Goal: Task Accomplishment & Management: Manage account settings

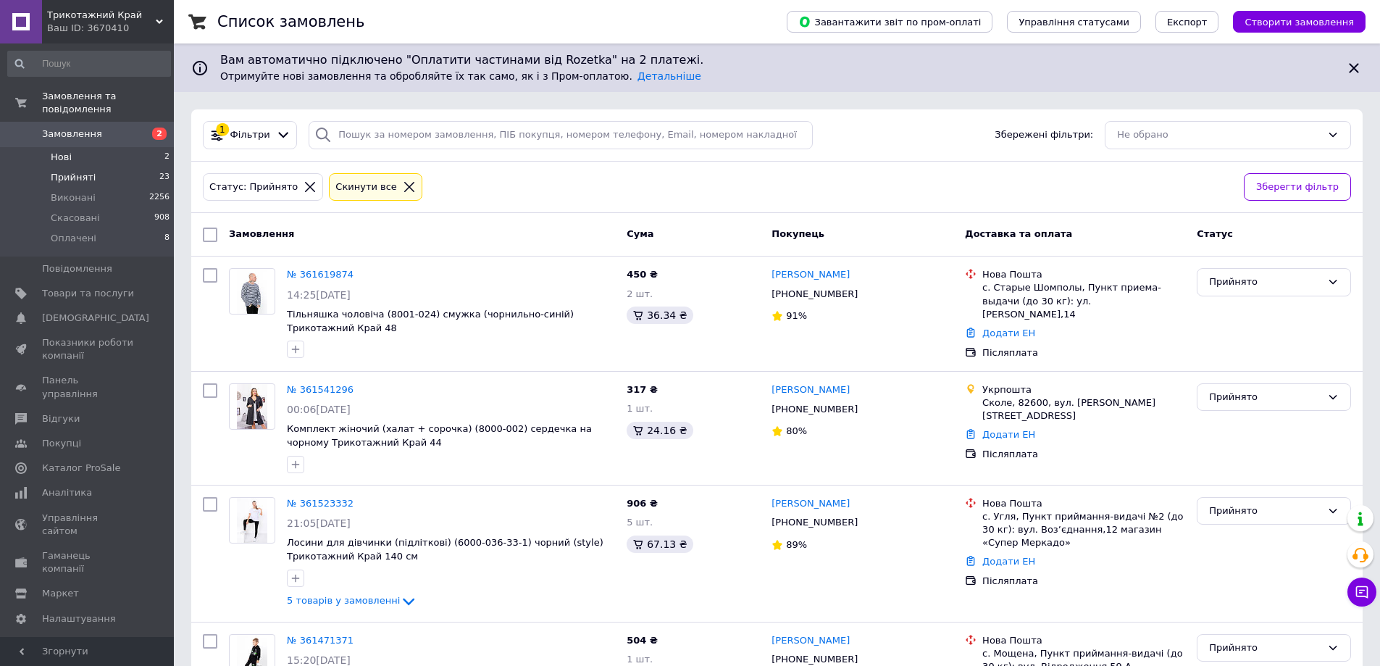
click at [122, 147] on li "Нові 2" at bounding box center [89, 157] width 178 height 20
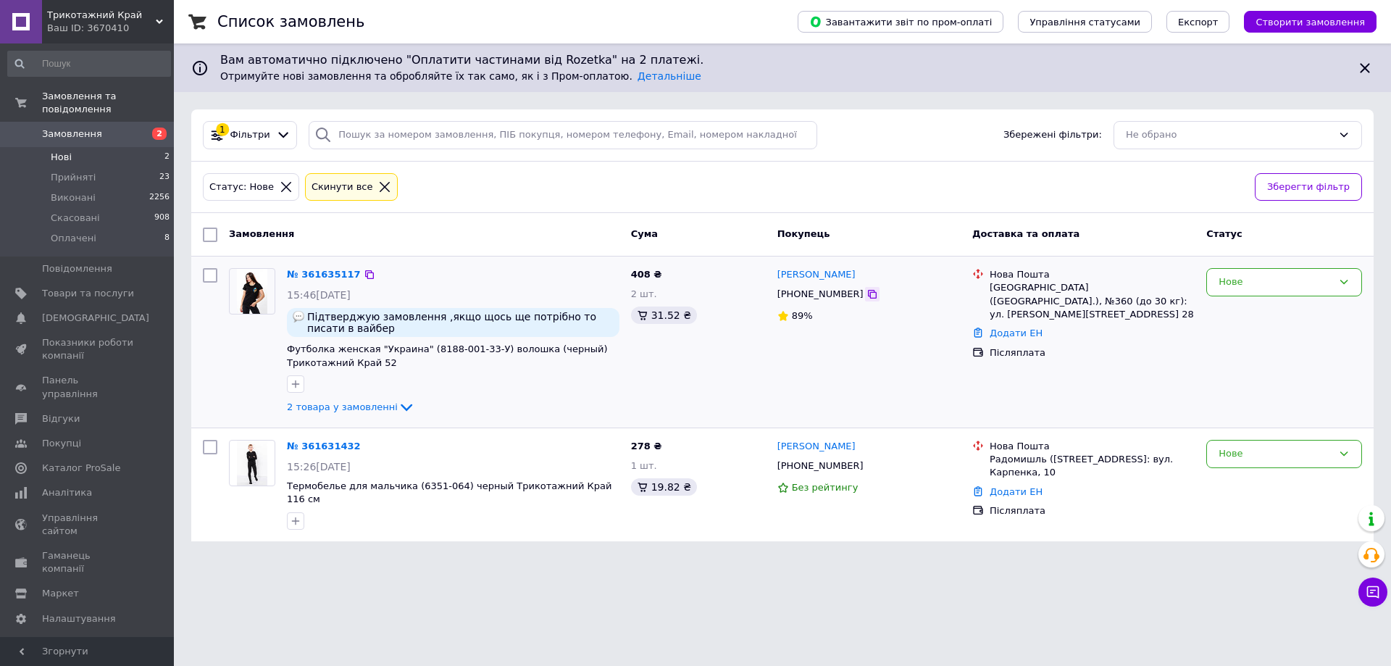
click at [867, 292] on icon at bounding box center [873, 294] width 12 height 12
drag, startPoint x: 991, startPoint y: 274, endPoint x: 1117, endPoint y: 302, distance: 128.5
click at [1117, 302] on div "Нова Пошта Киев (Киевская обл.), №360 (до 30 кг): ул. Златоустовская, 22, пом. …" at bounding box center [1092, 294] width 211 height 53
copy div "Нова Пошта Киев (Киевская обл.), №360 (до 30 кг): ул. Златоустовская, 22, пом. …"
click at [398, 404] on icon at bounding box center [406, 407] width 17 height 17
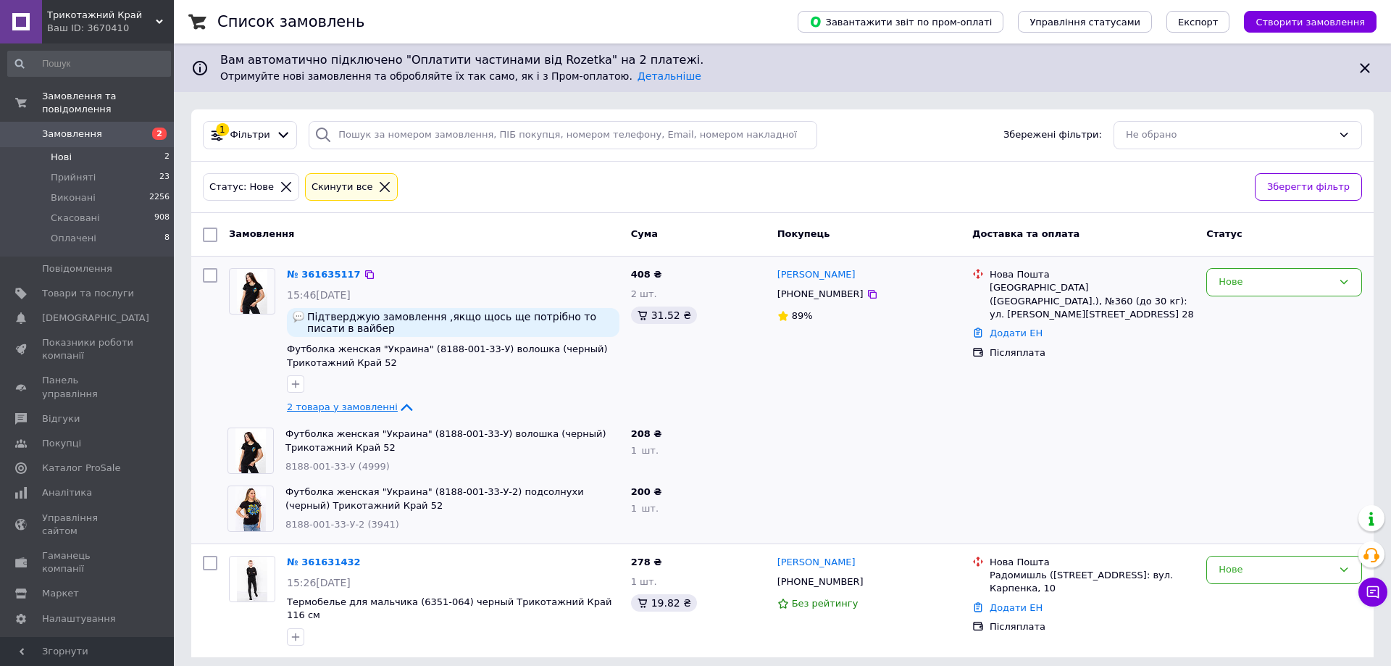
click at [93, 147] on li "Нові 2" at bounding box center [89, 157] width 178 height 20
click at [320, 269] on link "№ 361635117" at bounding box center [324, 274] width 74 height 11
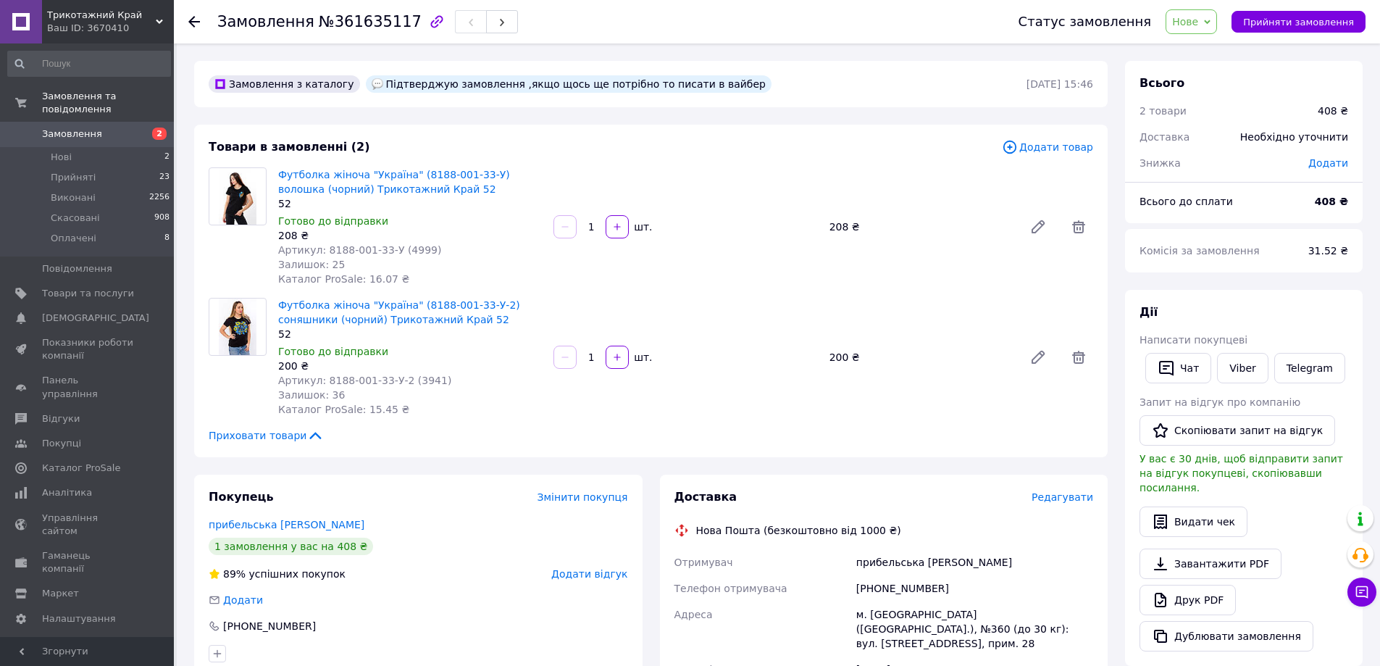
click at [192, 24] on use at bounding box center [194, 22] width 12 height 12
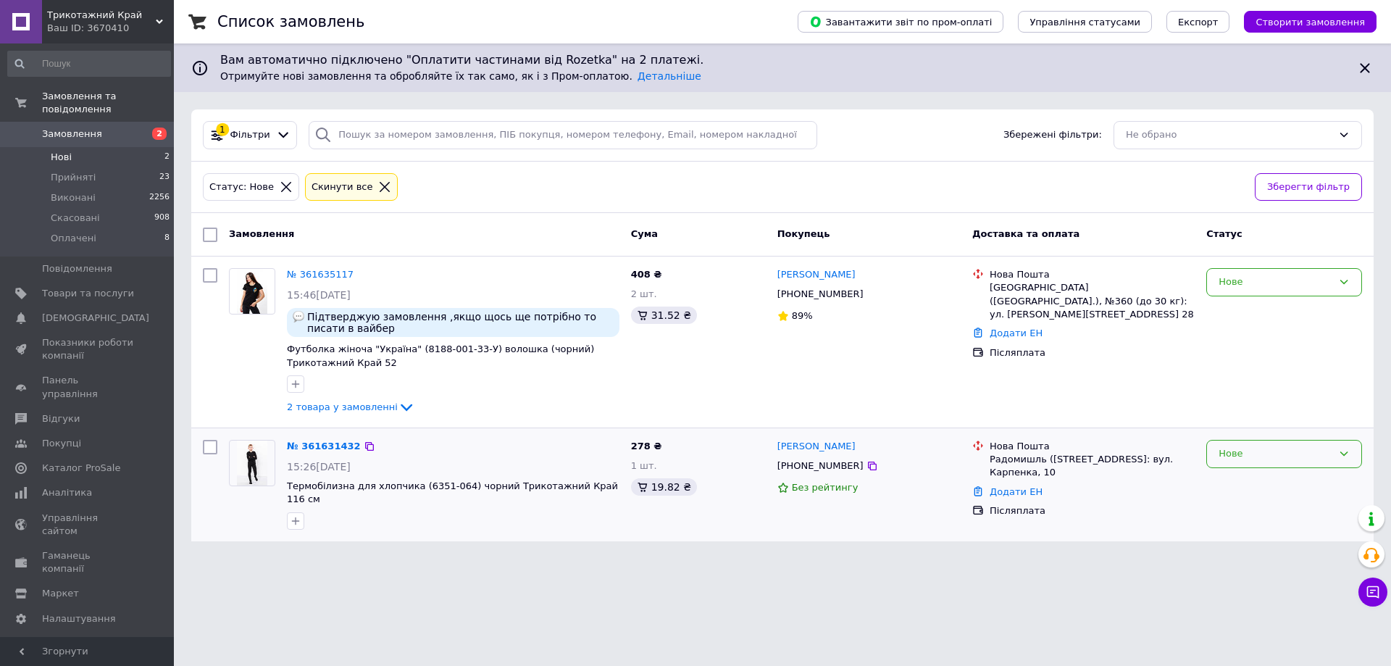
click at [1344, 451] on icon at bounding box center [1344, 454] width 12 height 12
click at [1251, 480] on li "Прийнято" at bounding box center [1284, 484] width 154 height 27
click at [70, 151] on span "Нові" at bounding box center [61, 157] width 21 height 13
click at [75, 147] on li "Нові 2" at bounding box center [89, 157] width 178 height 20
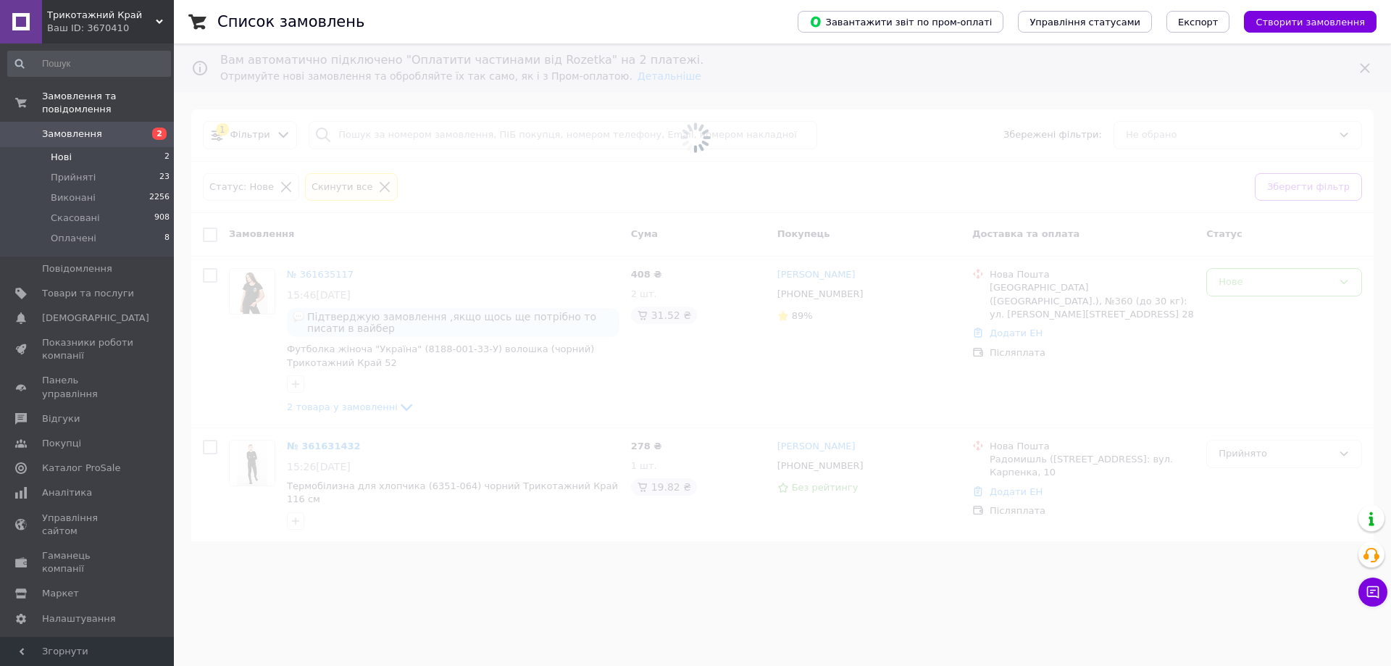
click at [117, 128] on span "Замовлення" at bounding box center [88, 134] width 92 height 13
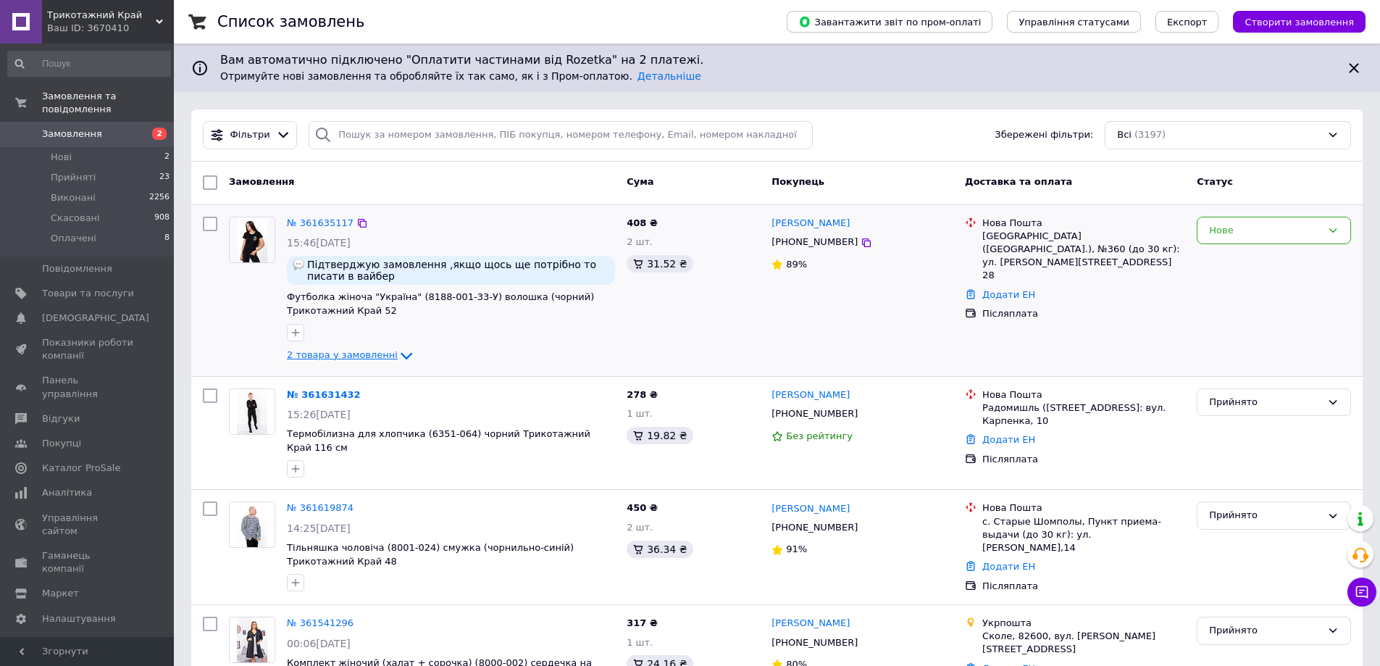
click at [398, 352] on icon at bounding box center [406, 355] width 17 height 17
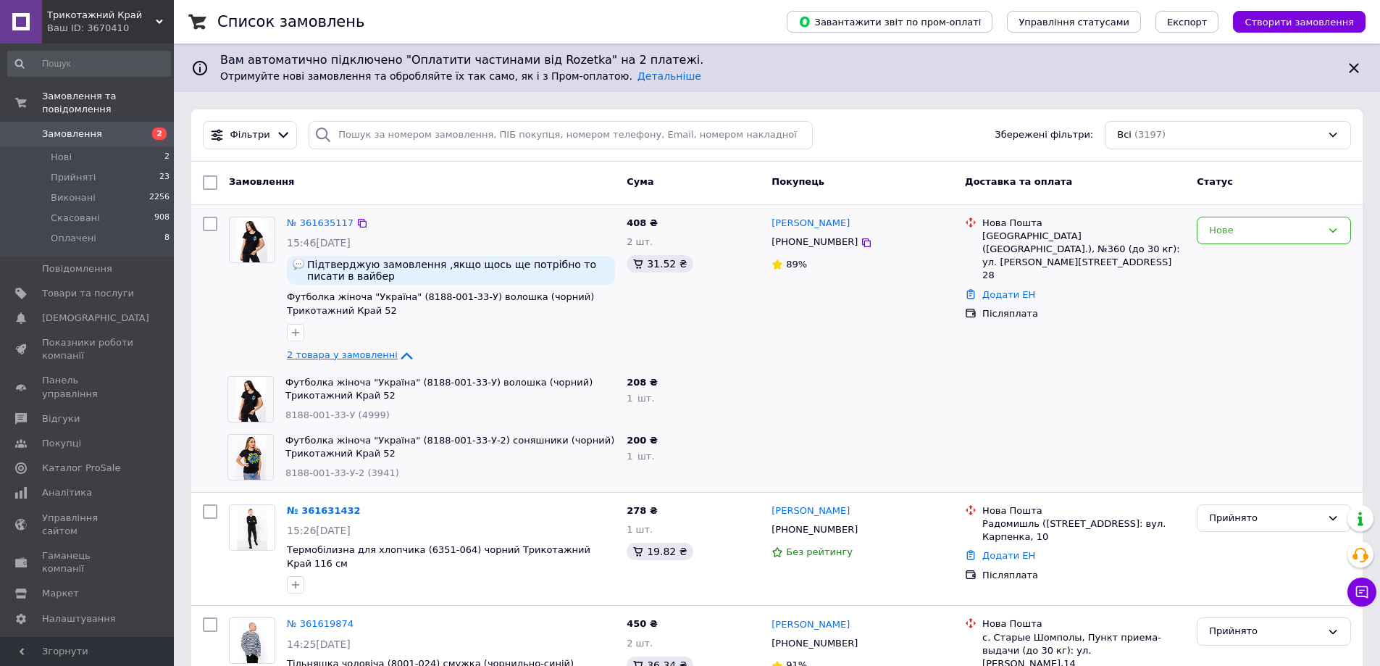
click at [398, 354] on icon at bounding box center [406, 355] width 17 height 17
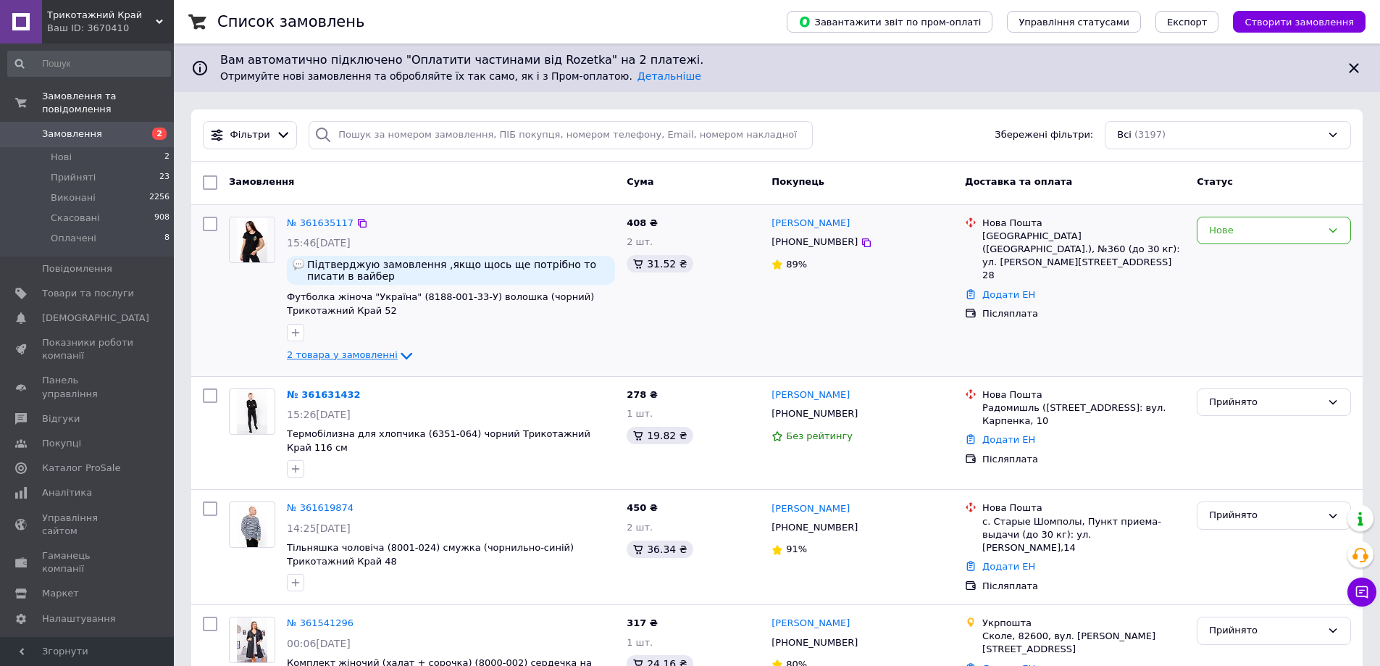
click at [322, 354] on span "2 товара у замовленні" at bounding box center [342, 354] width 111 height 11
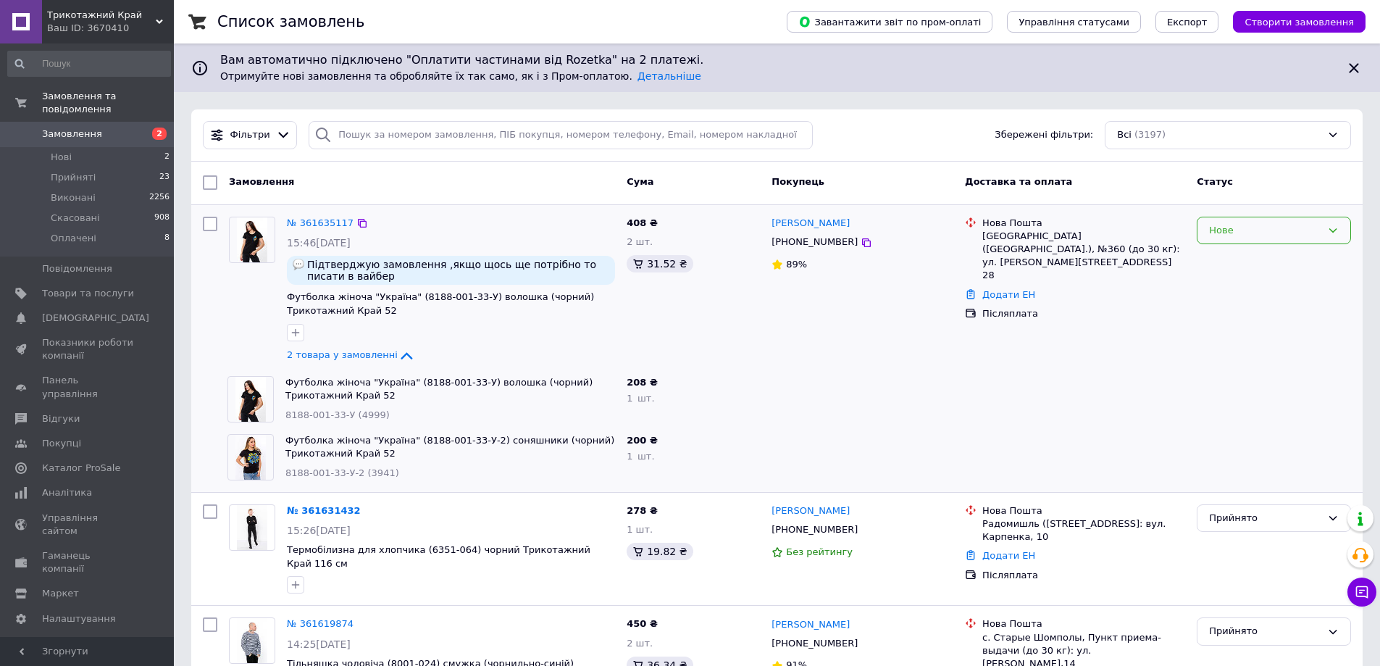
click at [1338, 230] on icon at bounding box center [1333, 231] width 12 height 12
click at [1230, 259] on li "Прийнято" at bounding box center [1274, 260] width 153 height 27
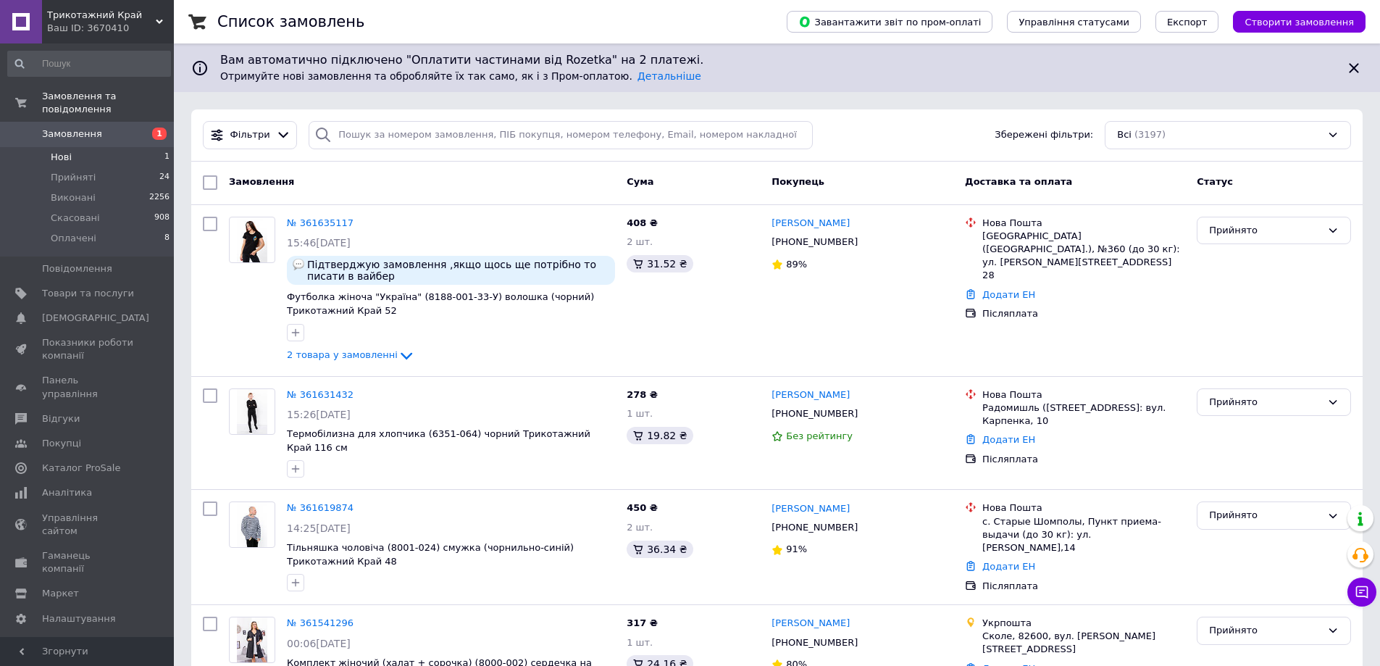
click at [91, 147] on li "Нові 1" at bounding box center [89, 157] width 178 height 20
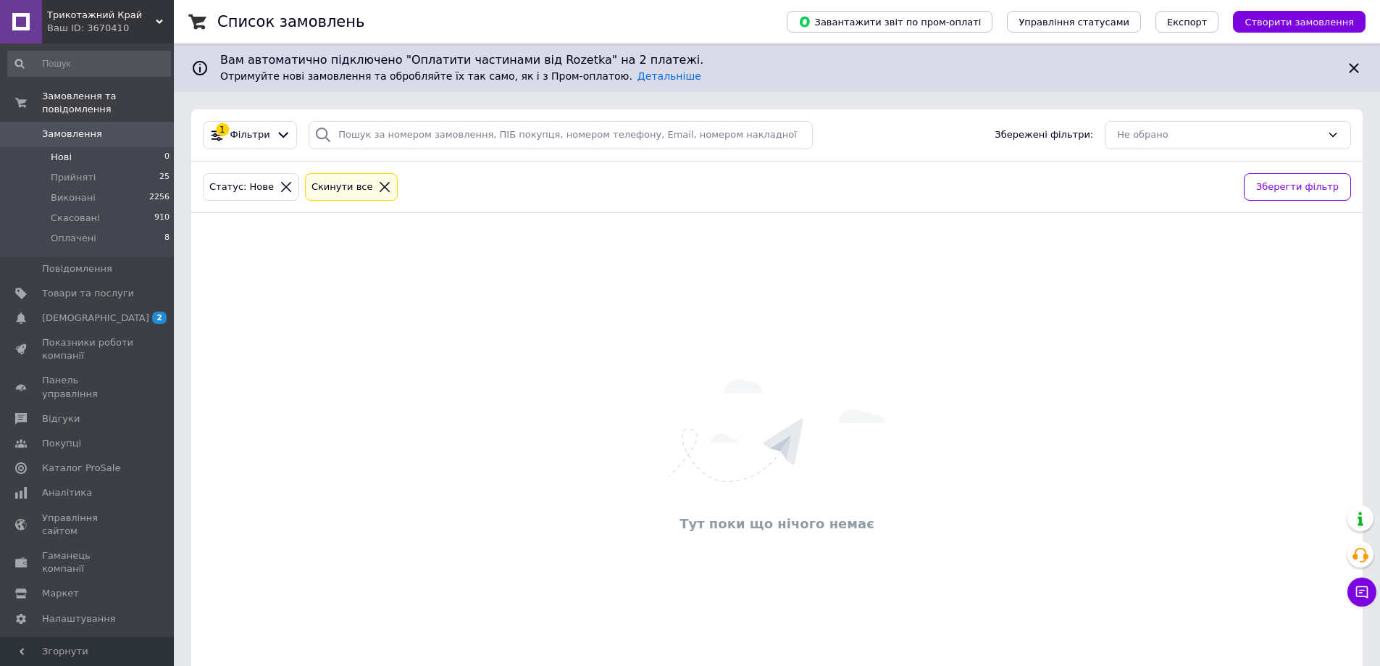
click at [96, 147] on li "Нові 0" at bounding box center [89, 157] width 178 height 20
click at [107, 147] on li "Нові 0" at bounding box center [89, 157] width 178 height 20
click at [111, 167] on li "Прийняті 25" at bounding box center [89, 177] width 178 height 20
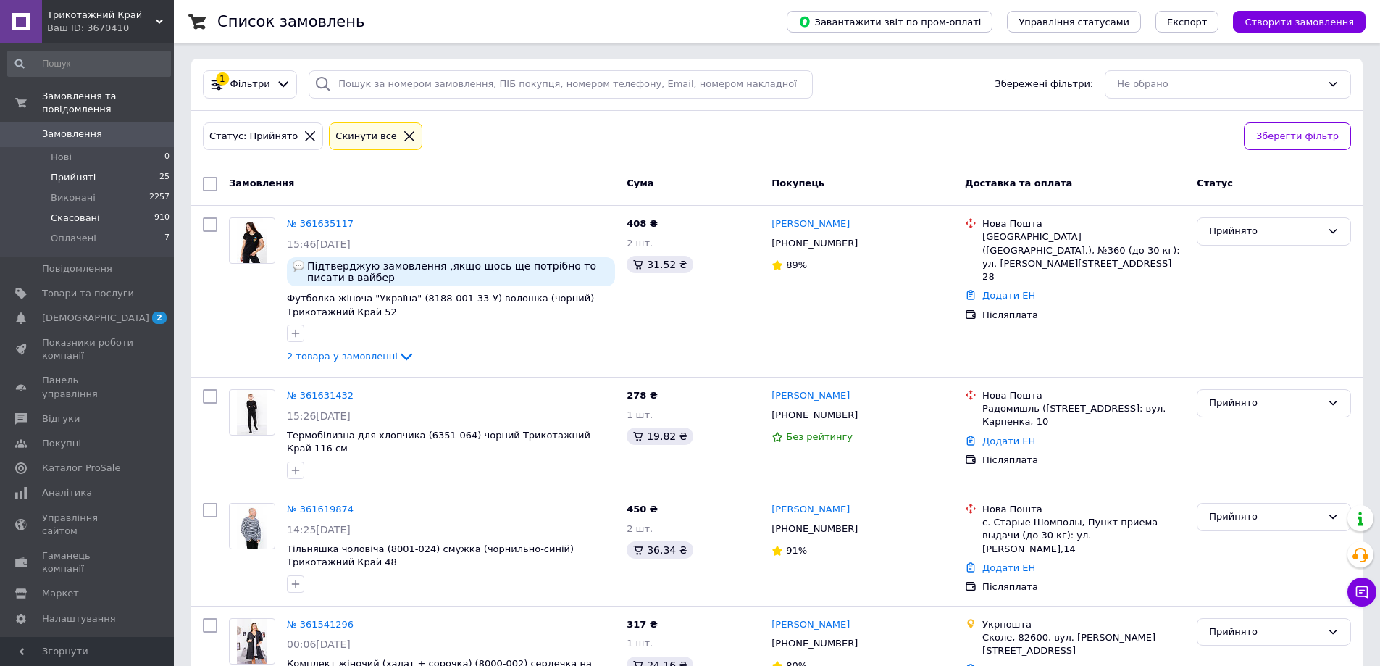
scroll to position [72, 0]
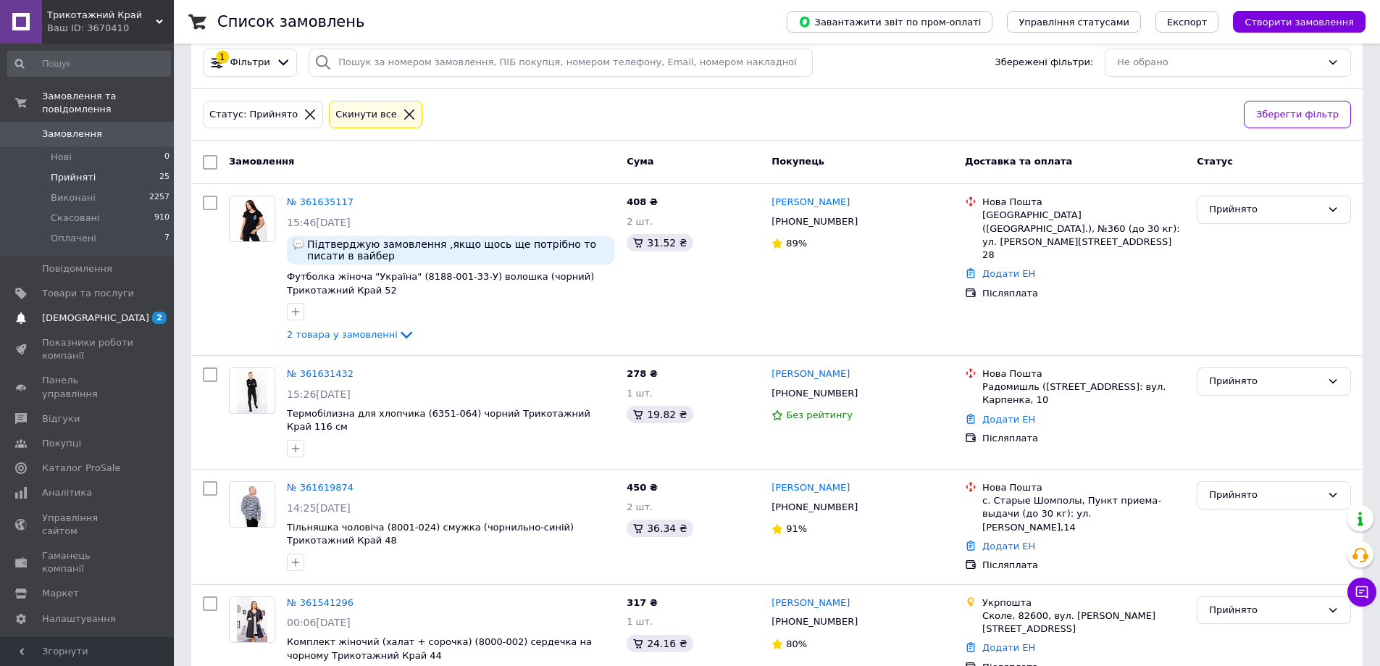
click at [109, 312] on span "[DEMOGRAPHIC_DATA]" at bounding box center [88, 318] width 92 height 13
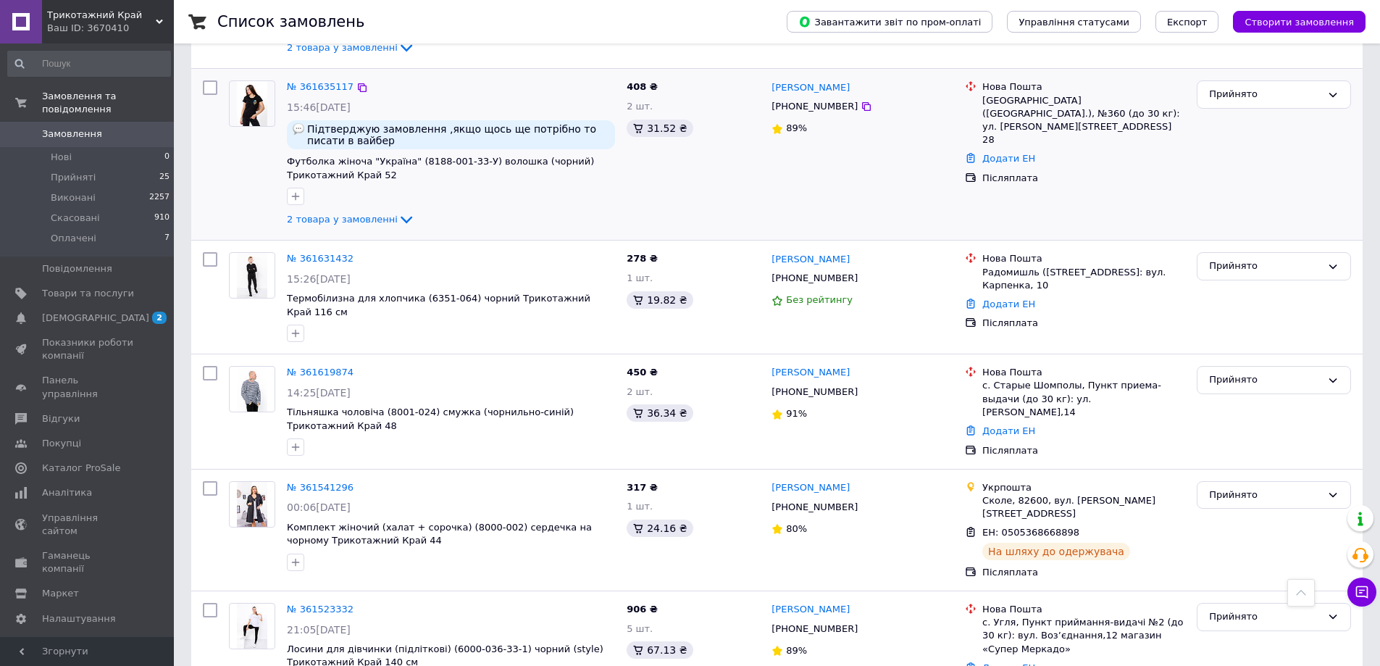
scroll to position [435, 0]
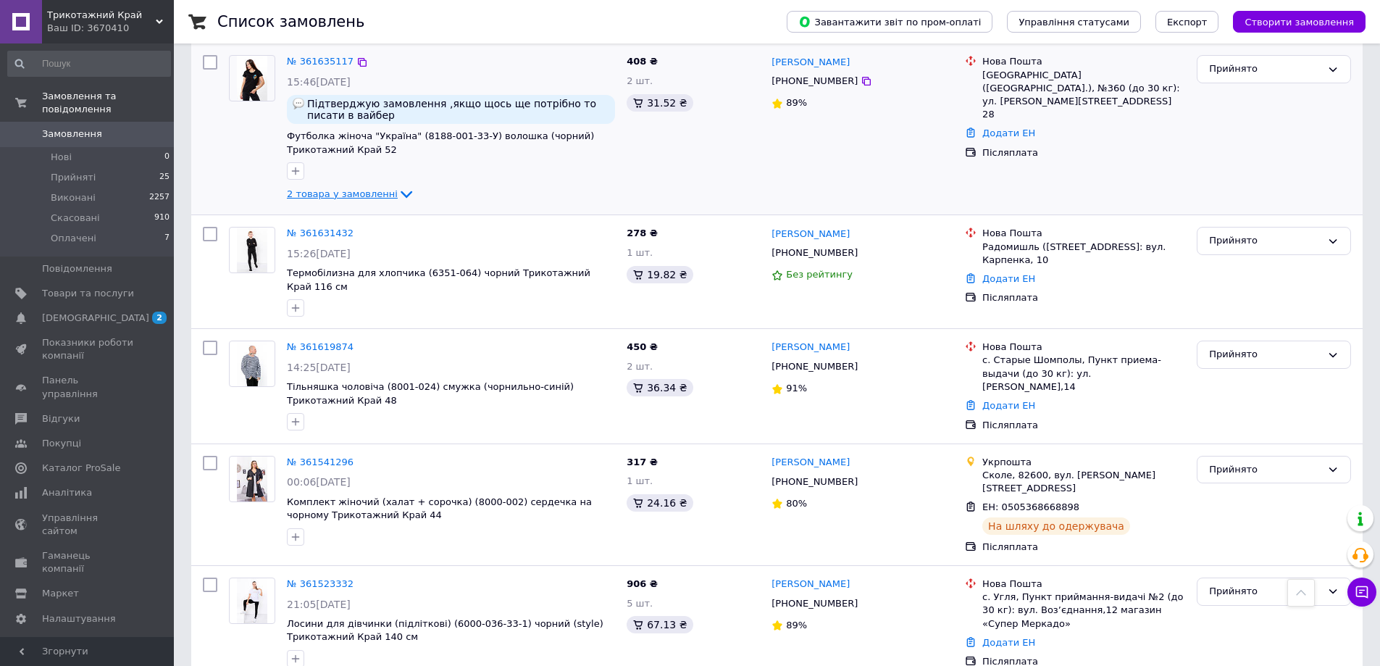
click at [398, 189] on icon at bounding box center [406, 193] width 17 height 17
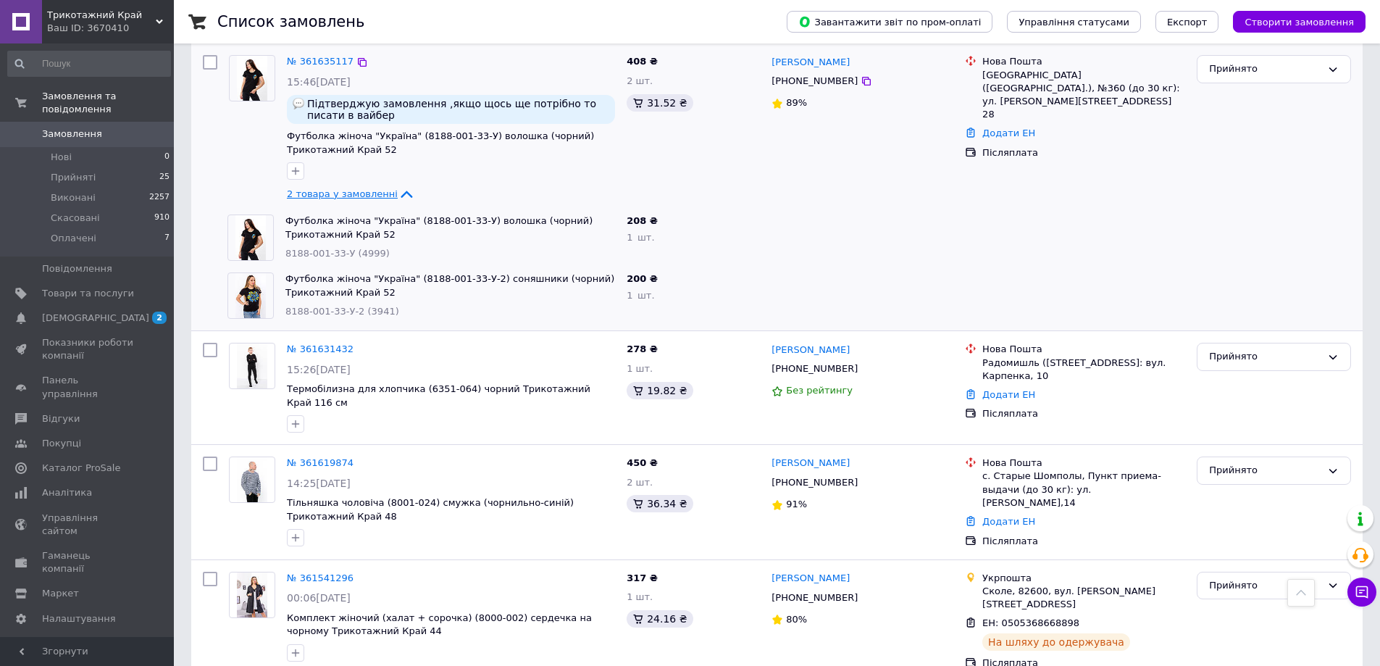
click at [401, 193] on icon at bounding box center [407, 194] width 12 height 7
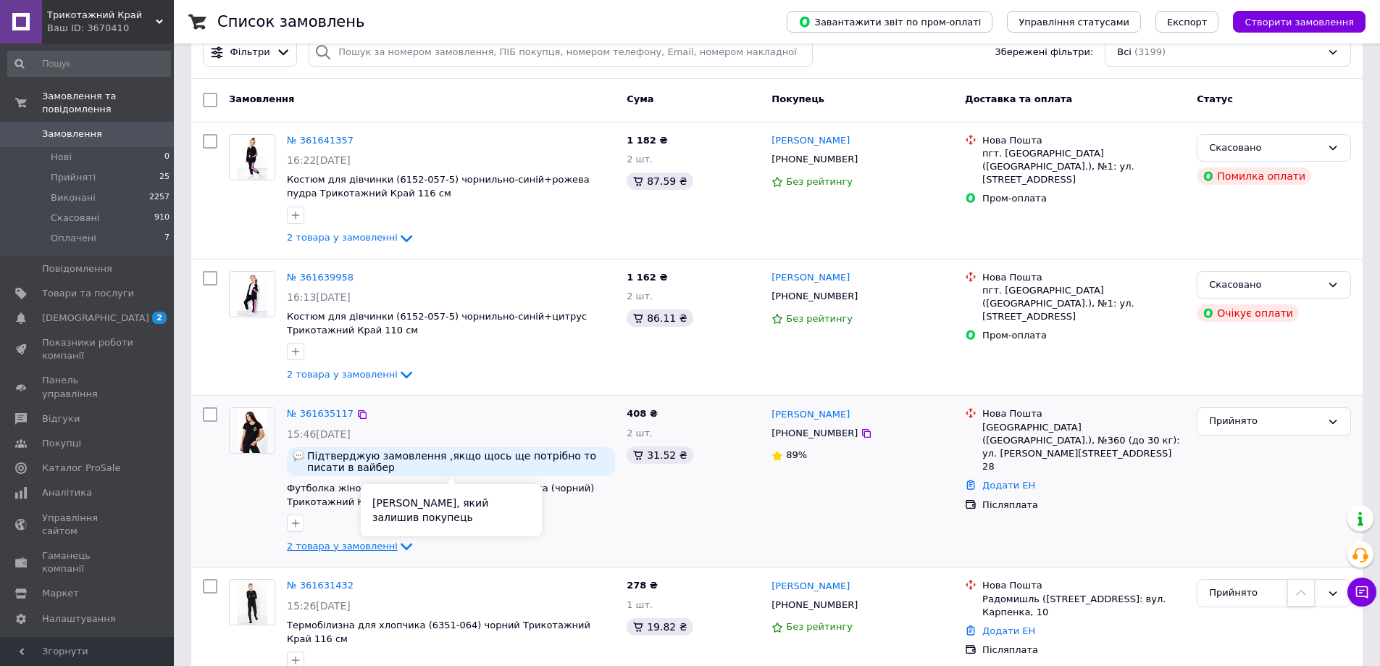
scroll to position [0, 0]
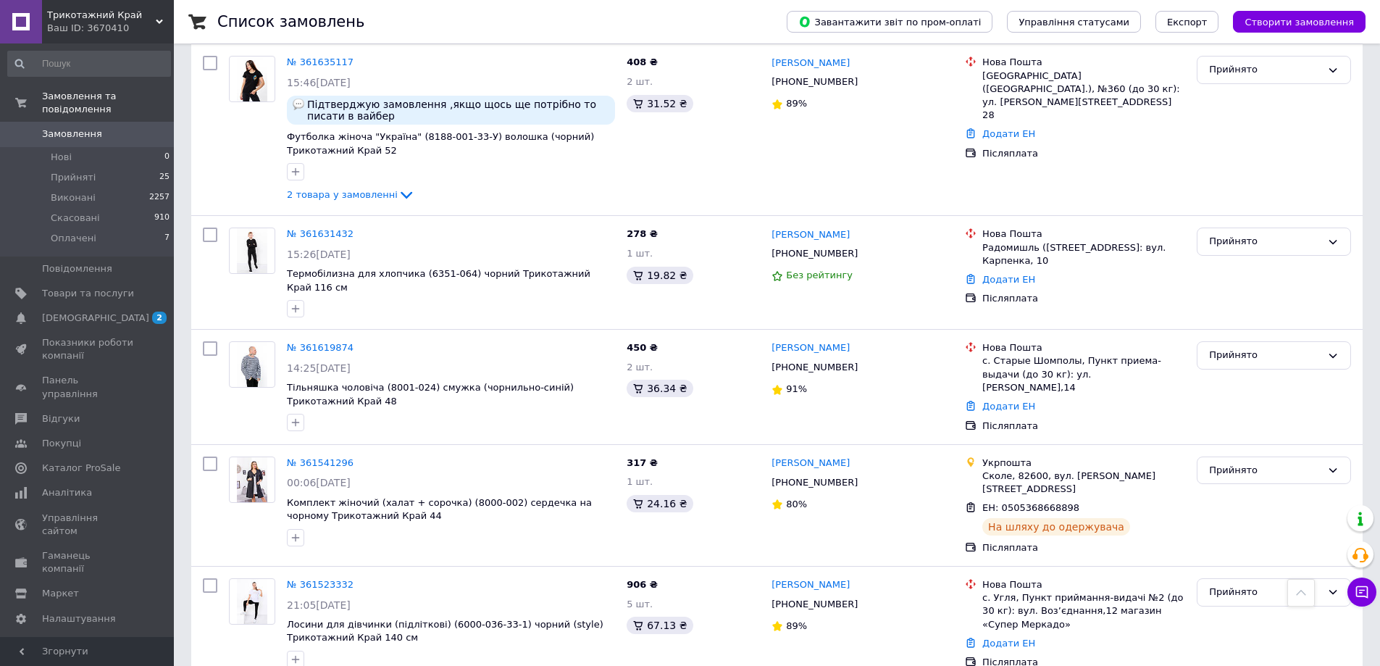
scroll to position [435, 0]
click at [1006, 400] on link "Додати ЕН" at bounding box center [1009, 405] width 53 height 11
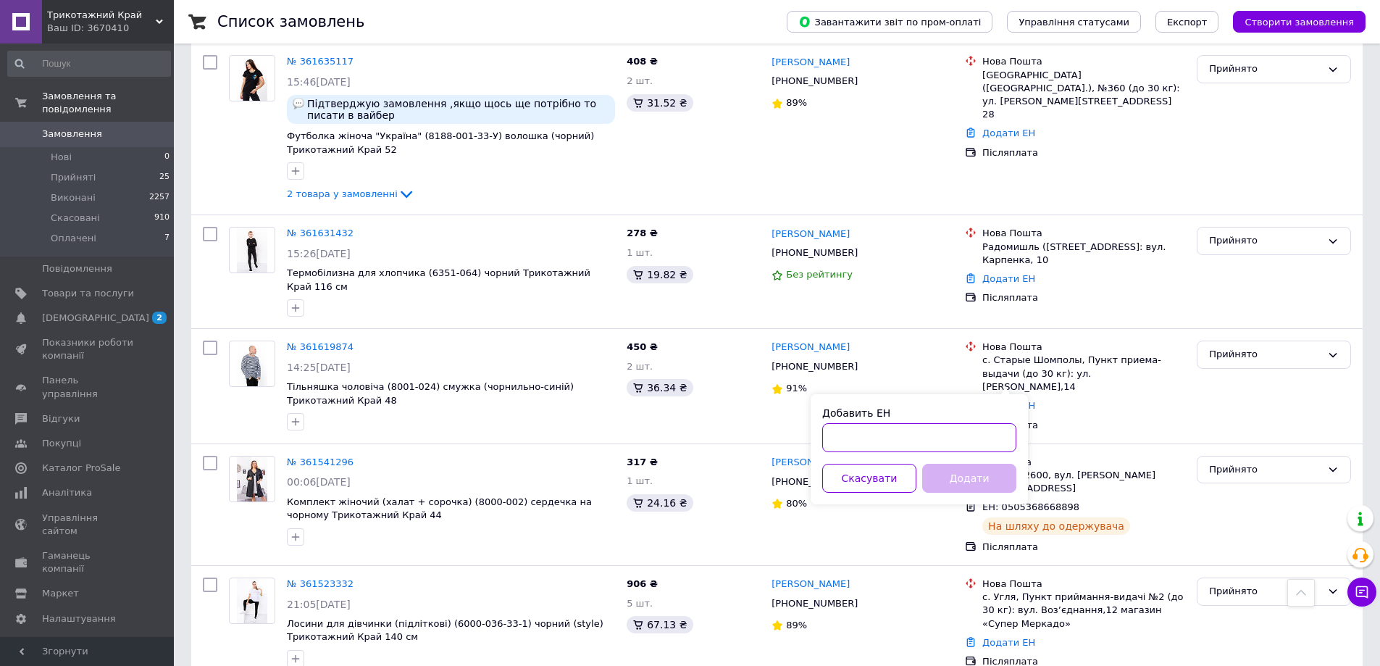
click at [921, 437] on input "Добавить ЕН" at bounding box center [919, 437] width 194 height 29
paste input "20400477602242"
type input "20400477602242"
click at [976, 480] on button "Додати" at bounding box center [969, 478] width 94 height 29
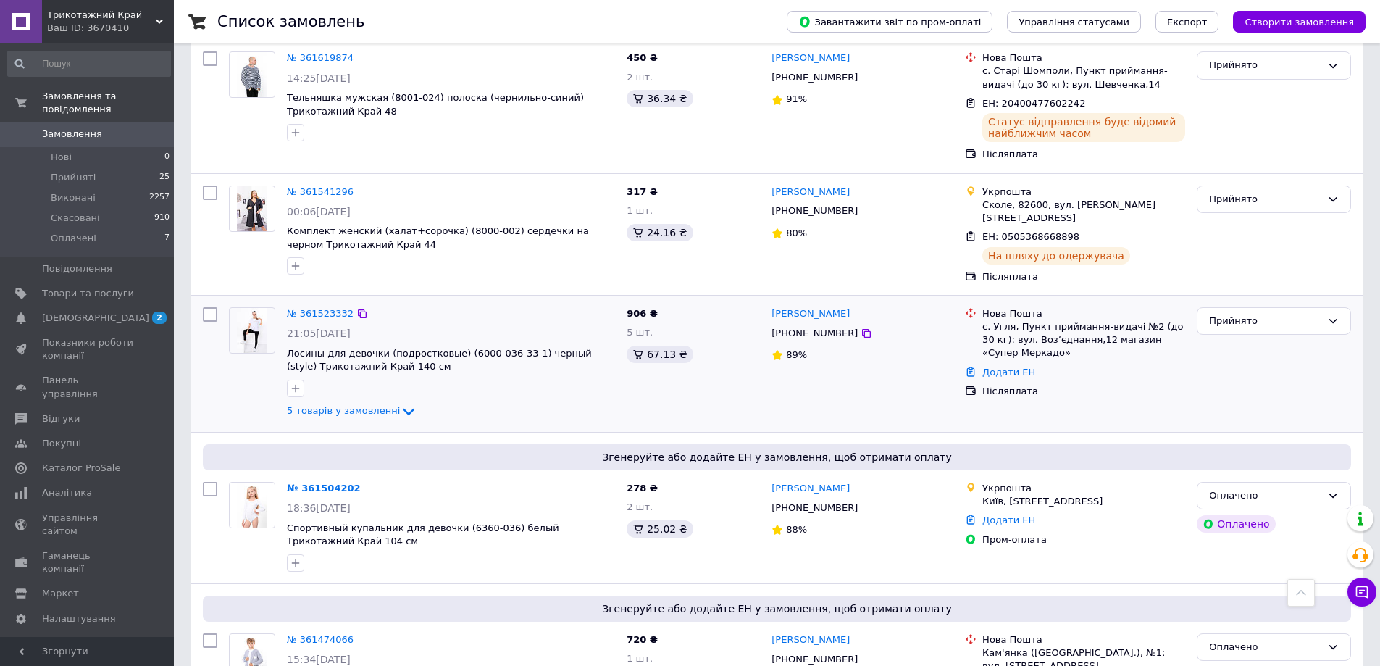
scroll to position [725, 0]
click at [1011, 366] on link "Додати ЕН" at bounding box center [1009, 371] width 53 height 11
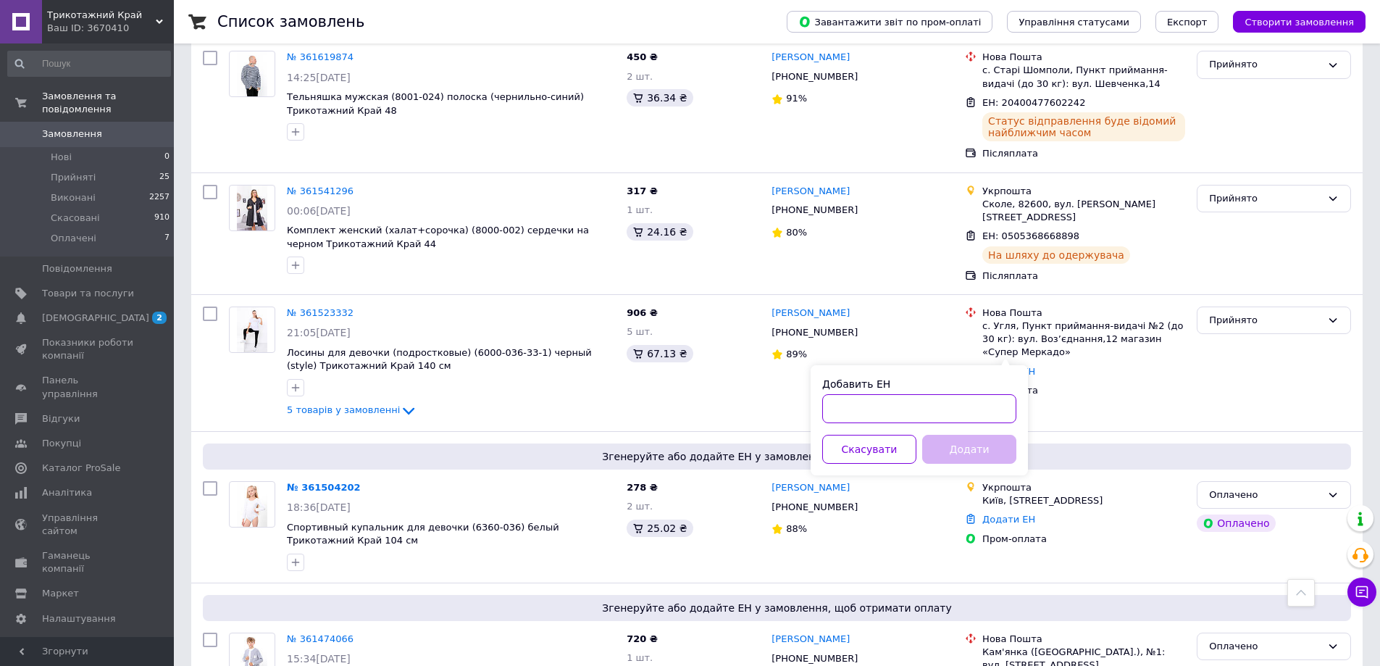
click at [879, 411] on input "Добавить ЕН" at bounding box center [919, 408] width 194 height 29
paste input "20400477573363"
type input "20400477573363"
click at [972, 456] on button "Додати" at bounding box center [969, 449] width 94 height 29
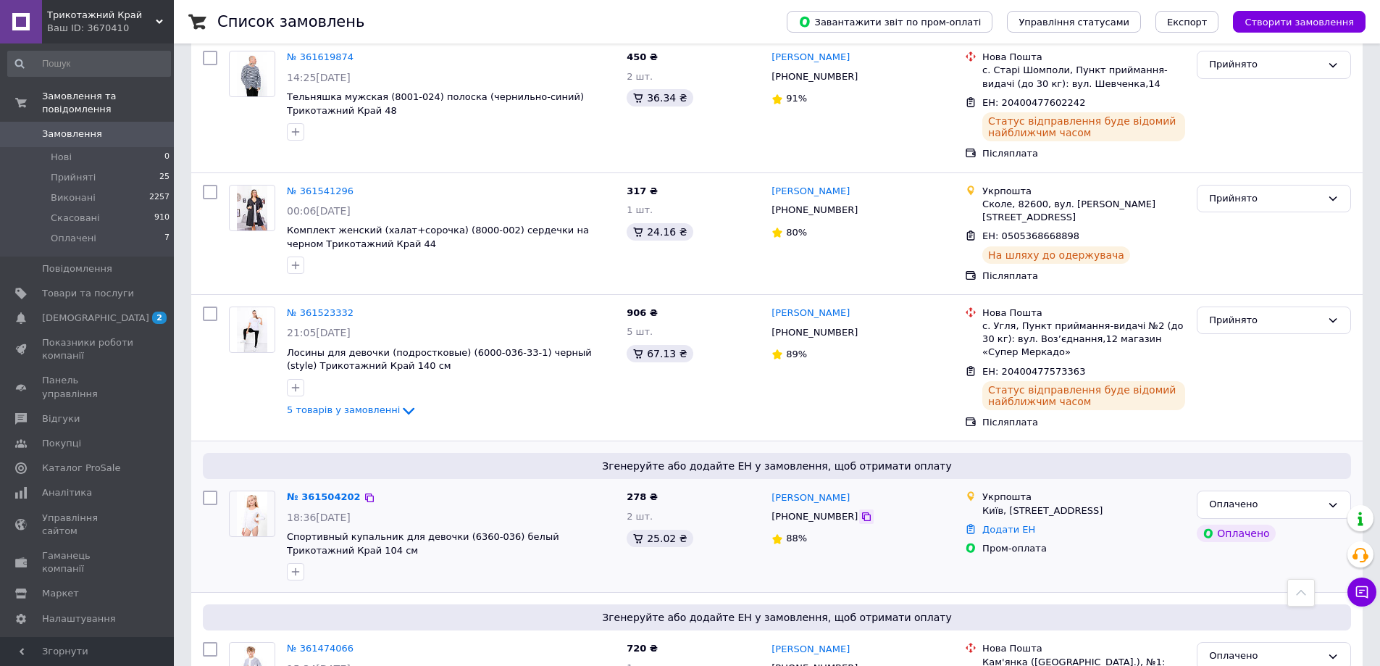
click at [862, 512] on icon at bounding box center [866, 516] width 9 height 9
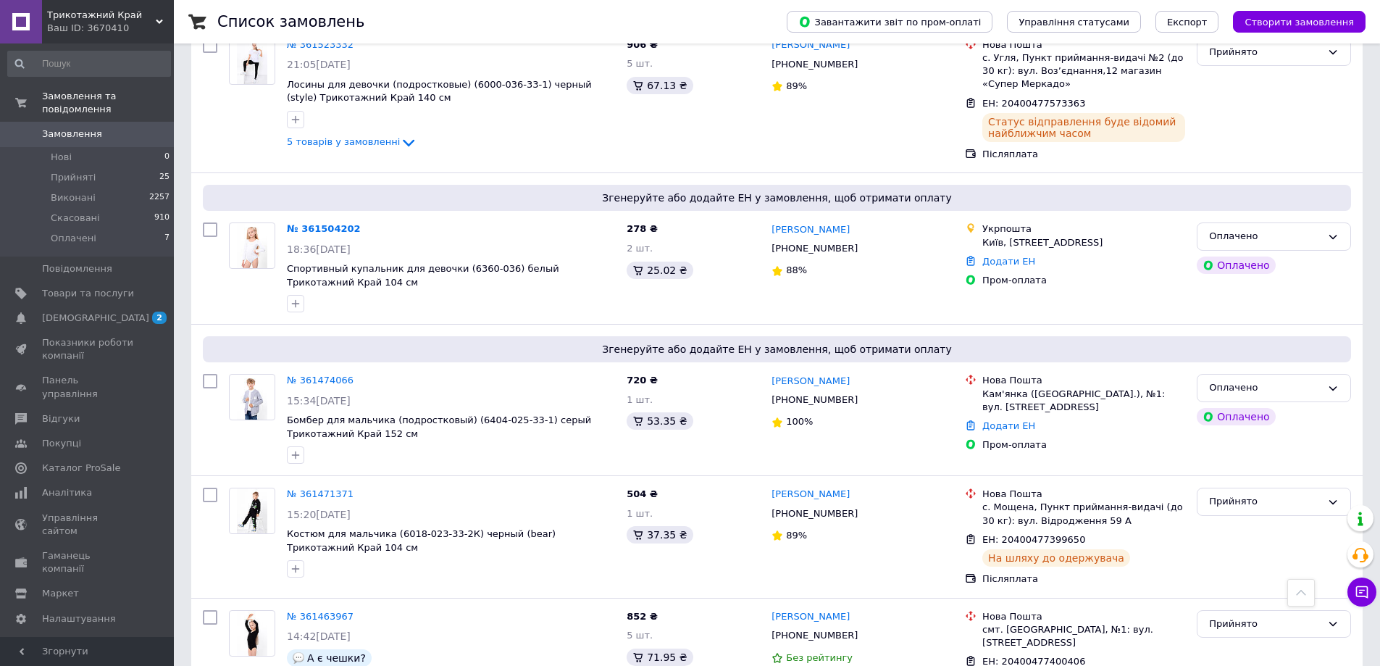
scroll to position [1014, 0]
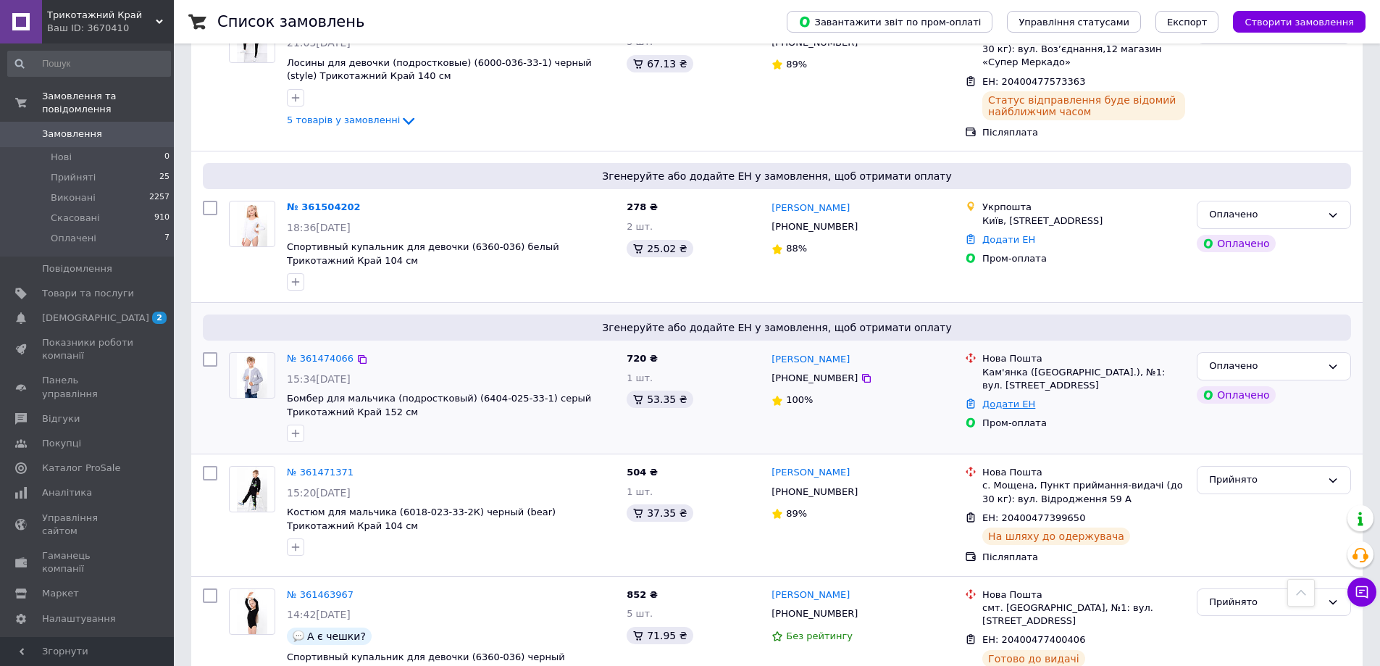
click at [1016, 399] on link "Додати ЕН" at bounding box center [1009, 404] width 53 height 11
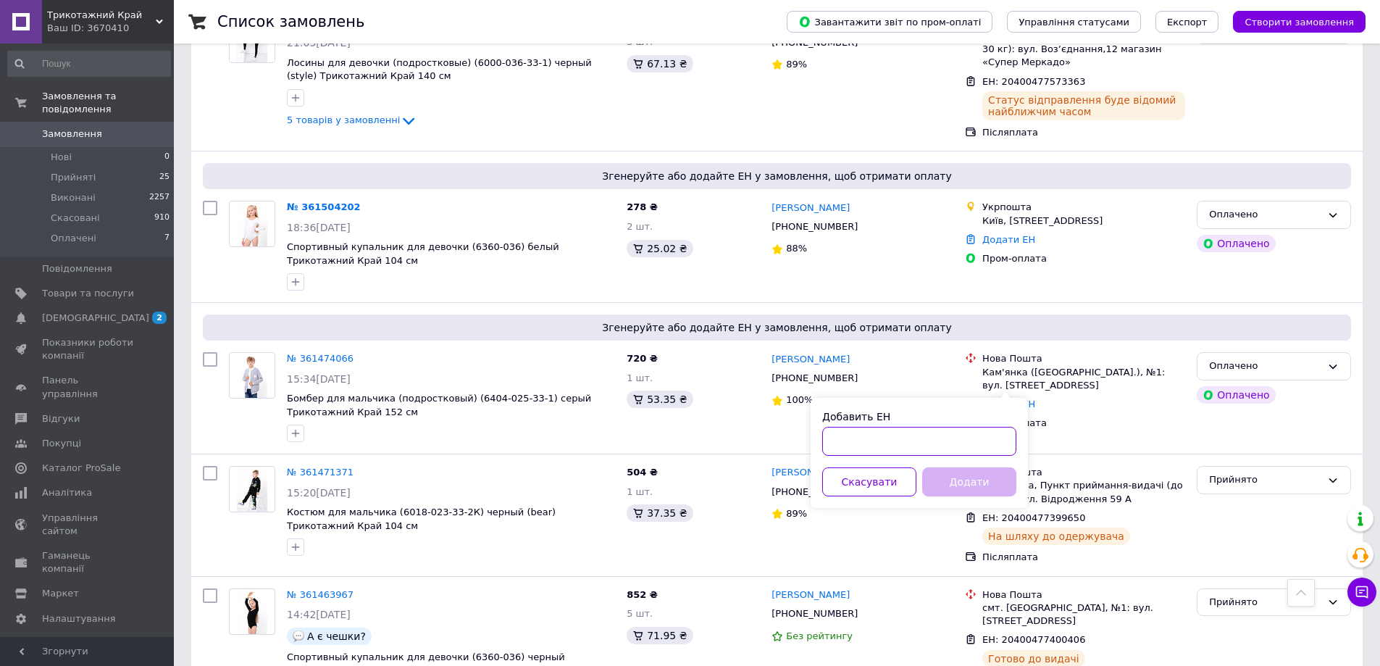
click at [915, 443] on input "Добавить ЕН" at bounding box center [919, 441] width 194 height 29
paste input "20400477576208"
type input "20400477576208"
click at [958, 481] on button "Додати" at bounding box center [969, 481] width 94 height 29
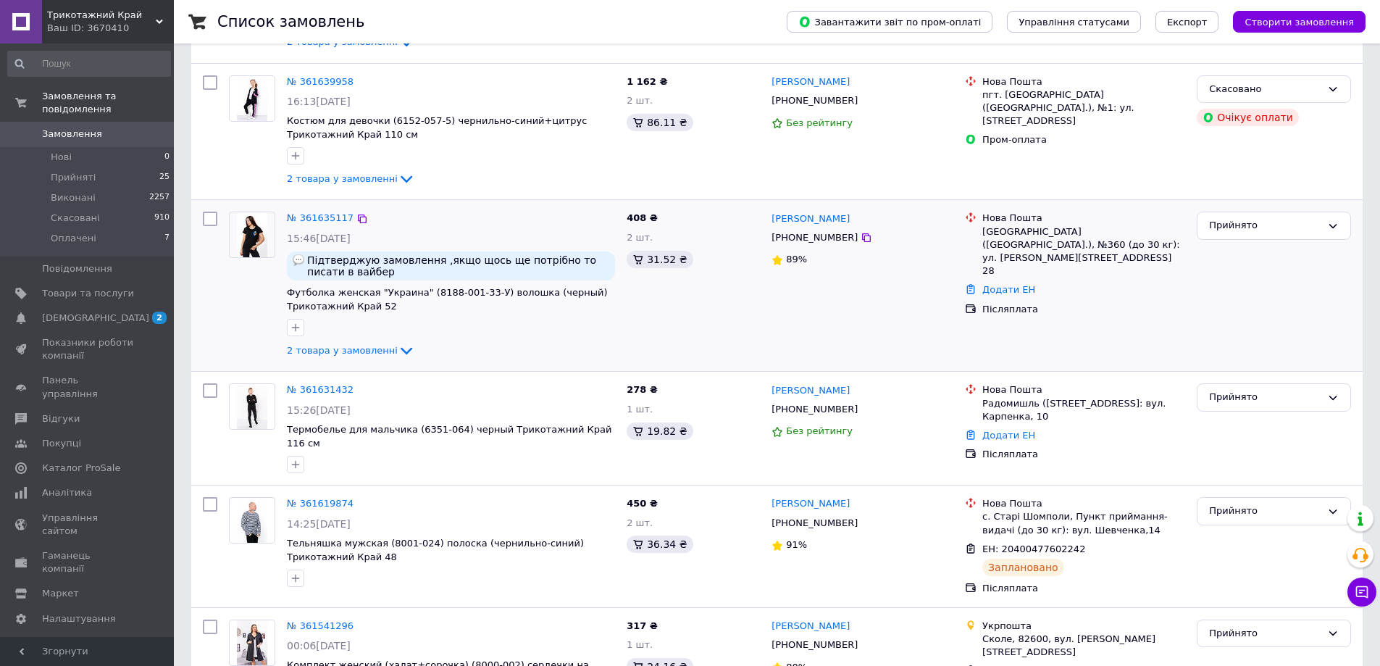
scroll to position [0, 0]
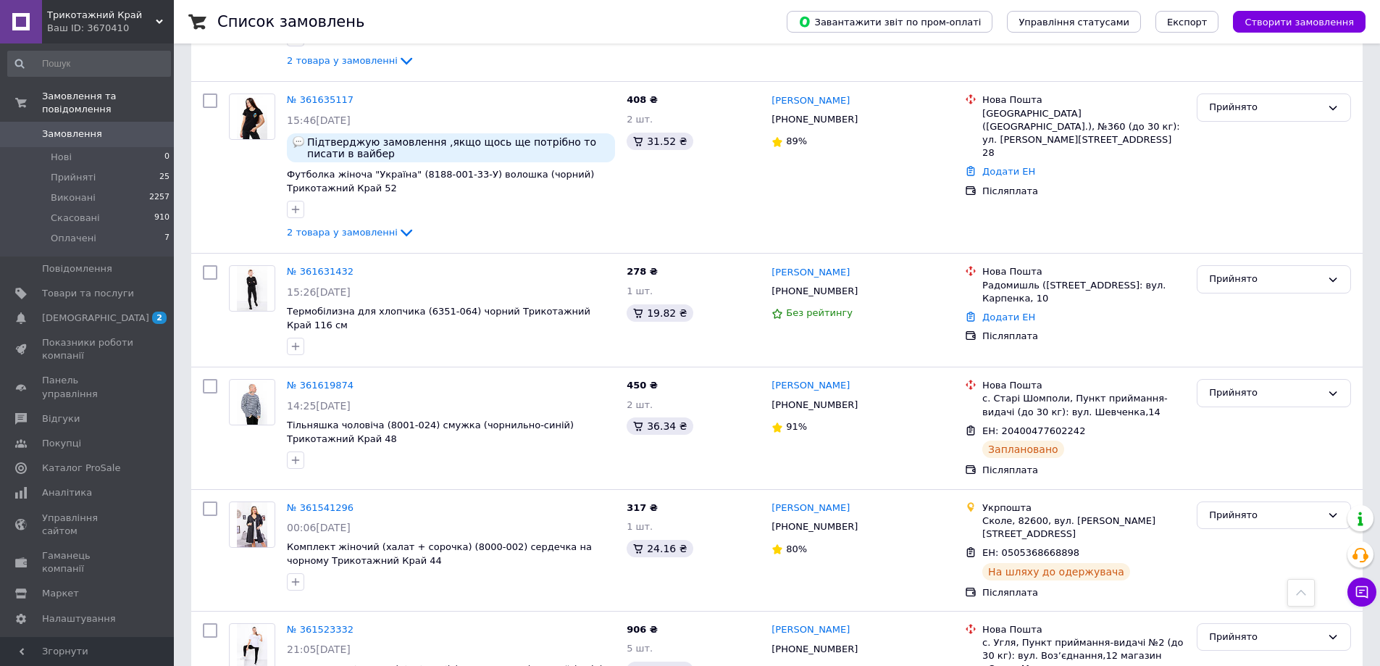
scroll to position [396, 0]
